Goal: Information Seeking & Learning: Learn about a topic

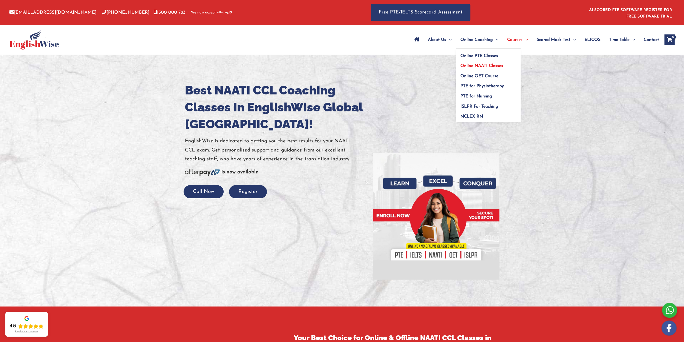
click at [478, 65] on span "Online NAATI Classes" at bounding box center [481, 66] width 43 height 4
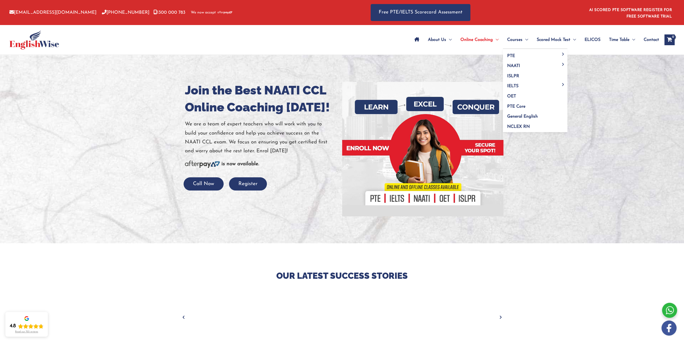
click at [520, 40] on span "Courses" at bounding box center [514, 39] width 15 height 19
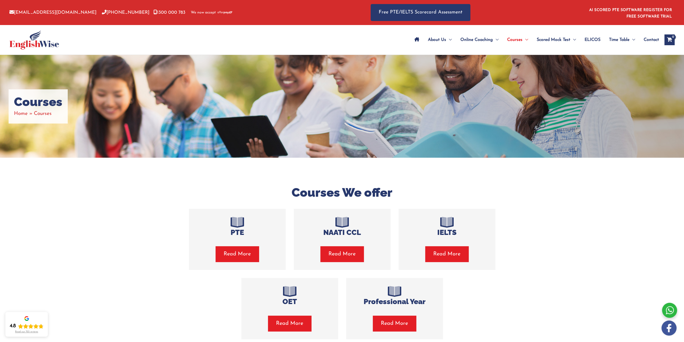
click at [349, 251] on span "Read More" at bounding box center [341, 254] width 27 height 8
